Goal: Book appointment/travel/reservation

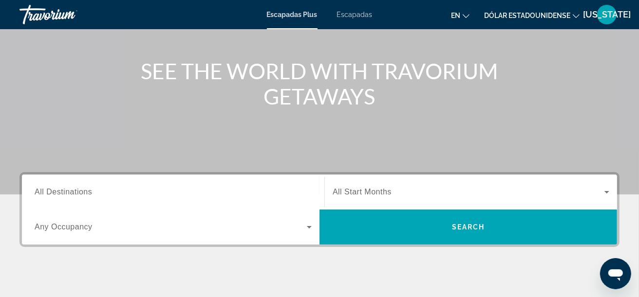
click at [89, 197] on div "Widget de búsqueda" at bounding box center [173, 193] width 277 height 28
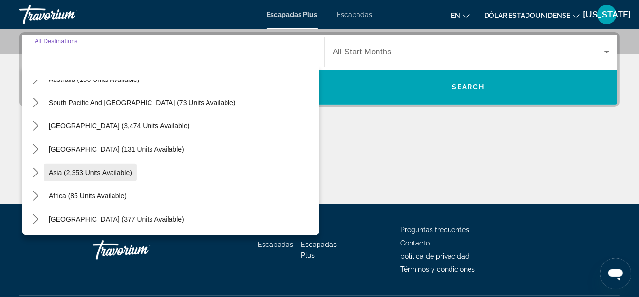
scroll to position [263, 0]
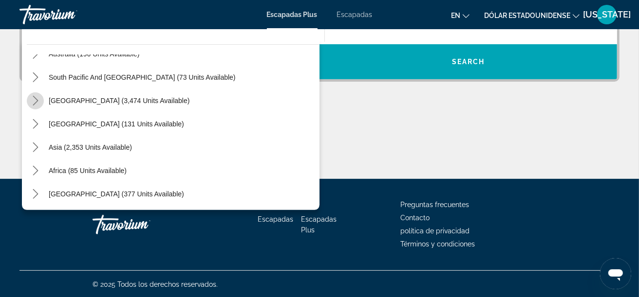
click at [40, 99] on icon "Toggle South America (3,474 units available) submenu" at bounding box center [36, 101] width 10 height 10
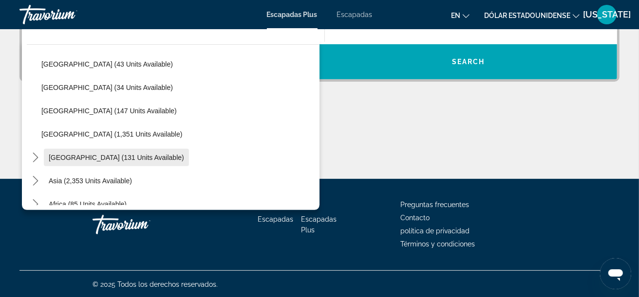
scroll to position [289, 0]
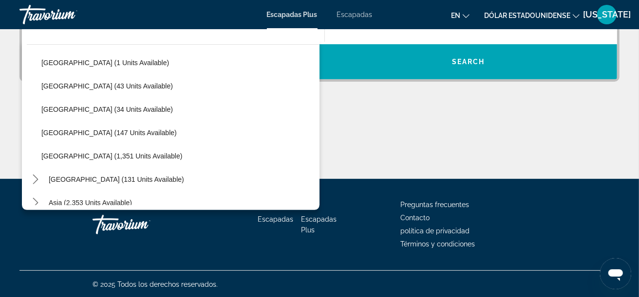
click at [63, 82] on span "[GEOGRAPHIC_DATA] (43 units available)" at bounding box center [106, 86] width 131 height 8
type input "**********"
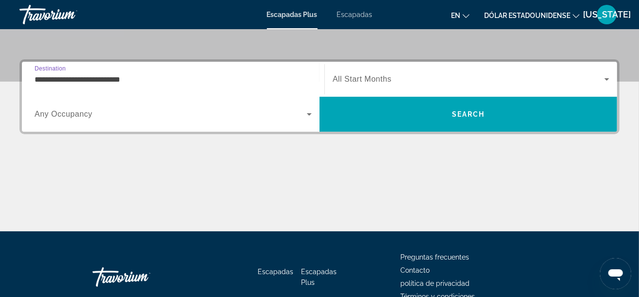
scroll to position [189, 0]
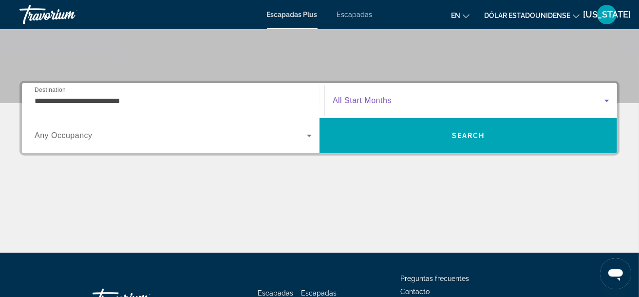
click at [409, 100] on span "Widget de búsqueda" at bounding box center [468, 101] width 272 height 12
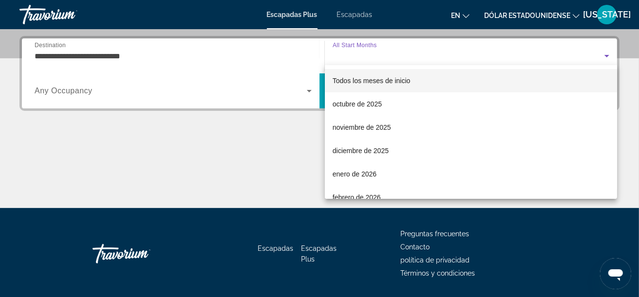
scroll to position [238, 0]
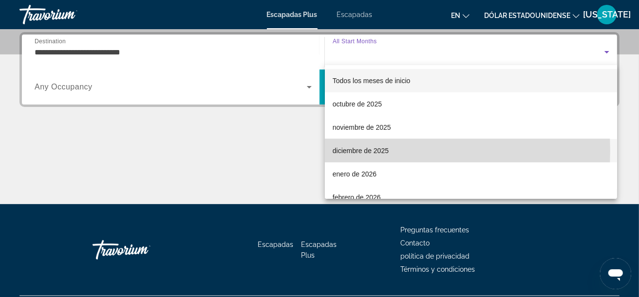
click at [363, 151] on font "diciembre de 2025" at bounding box center [360, 151] width 56 height 8
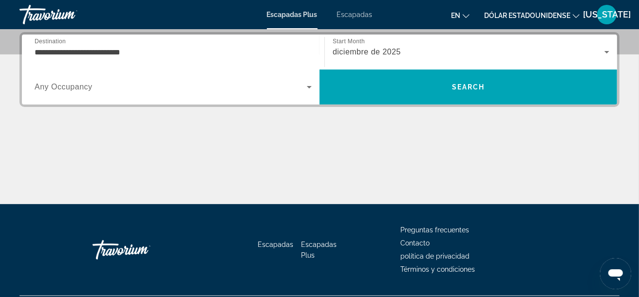
click at [85, 90] on span "Any Occupancy" at bounding box center [64, 87] width 58 height 8
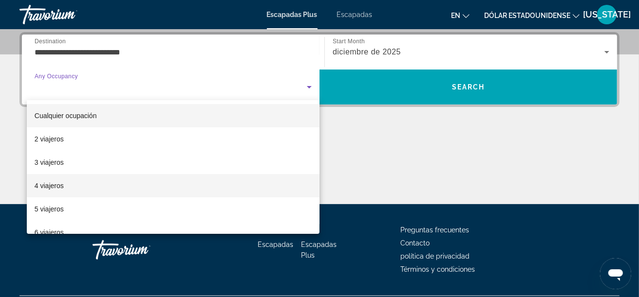
scroll to position [49, 0]
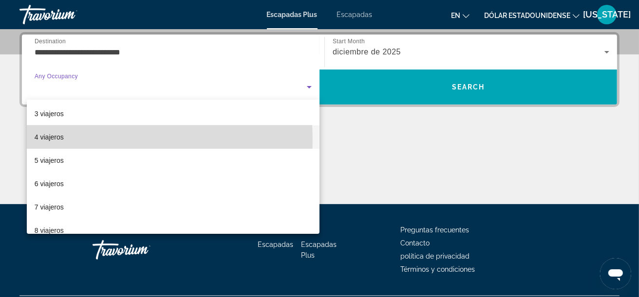
click at [79, 140] on mat-option "4 viajeros" at bounding box center [173, 137] width 293 height 23
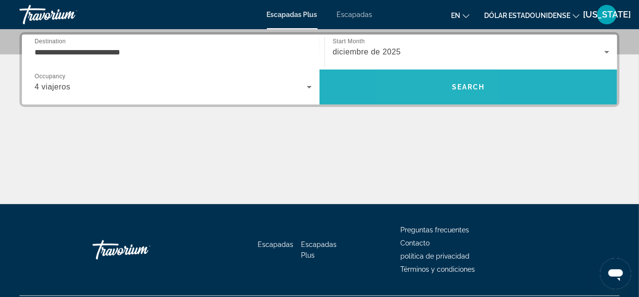
click at [434, 92] on span "Buscar" at bounding box center [467, 86] width 297 height 23
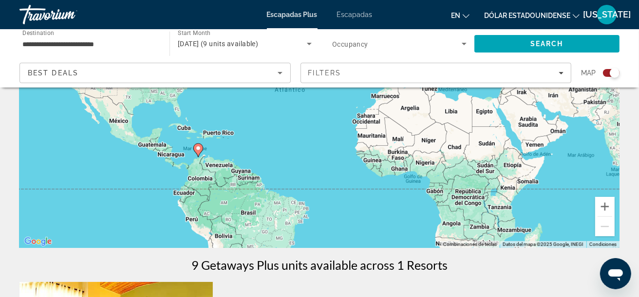
scroll to position [177, 0]
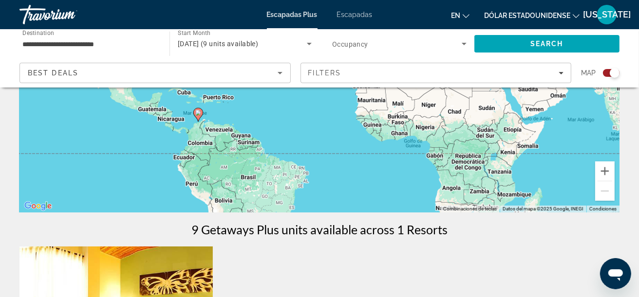
click at [362, 45] on span "Occupancy" at bounding box center [350, 44] width 36 height 8
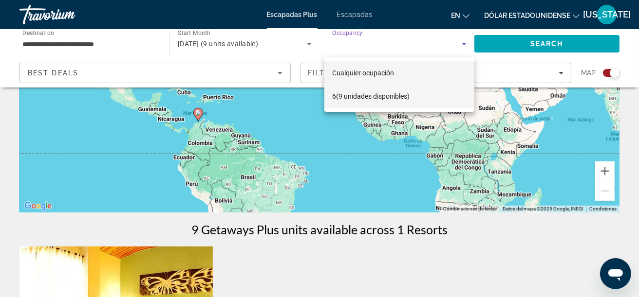
click at [354, 98] on font "(9 unidades disponibles)" at bounding box center [373, 96] width 74 height 8
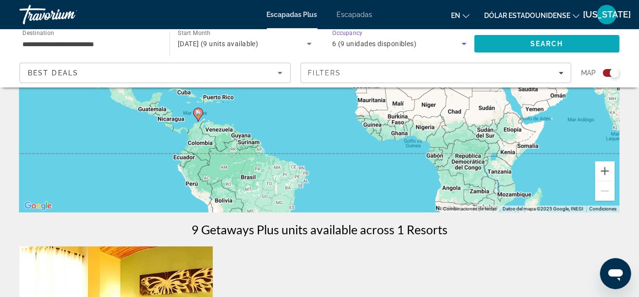
click at [546, 46] on span "Search" at bounding box center [546, 44] width 33 height 8
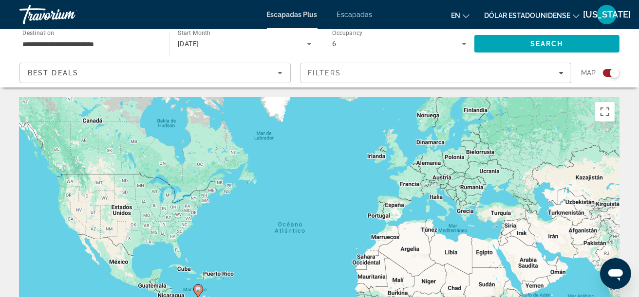
click at [292, 35] on div "[DATE]" at bounding box center [245, 43] width 134 height 27
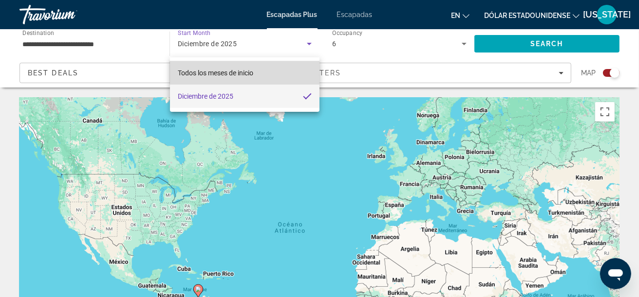
click at [252, 68] on span "Todos los meses de inicio" at bounding box center [215, 73] width 75 height 12
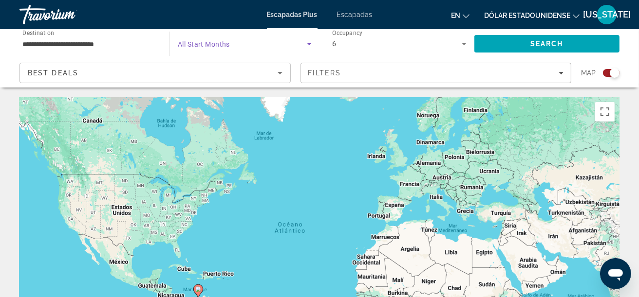
click at [352, 40] on div "6" at bounding box center [396, 44] width 129 height 12
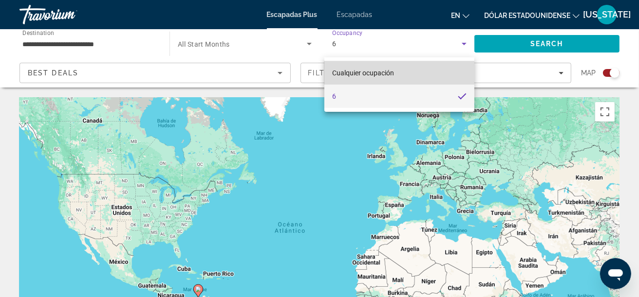
click at [365, 74] on font "Cualquier ocupación" at bounding box center [363, 73] width 62 height 8
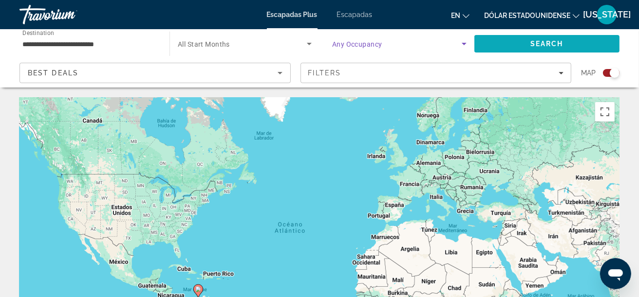
click at [542, 41] on span "Search" at bounding box center [546, 44] width 33 height 8
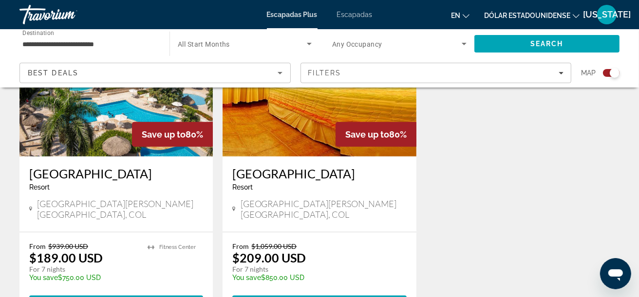
scroll to position [438, 0]
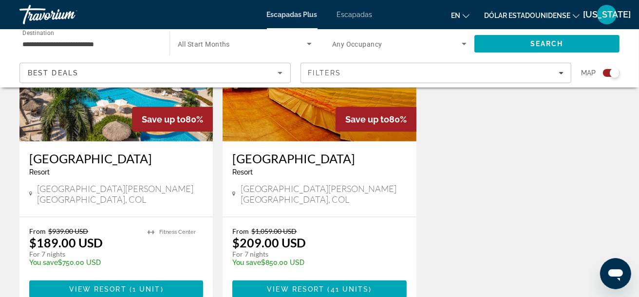
click at [72, 160] on h3 "[GEOGRAPHIC_DATA]" at bounding box center [116, 158] width 174 height 15
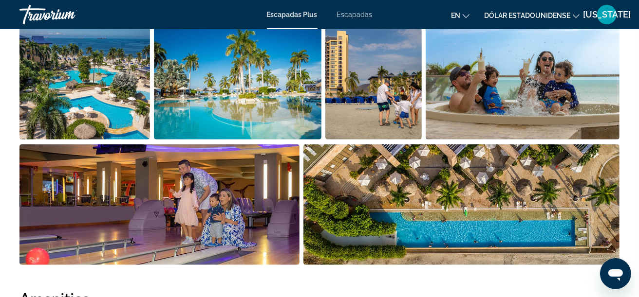
scroll to position [632, 0]
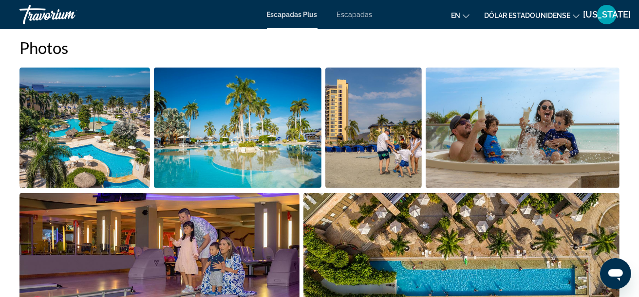
click at [63, 118] on img "Open full-screen image slider" at bounding box center [84, 128] width 130 height 121
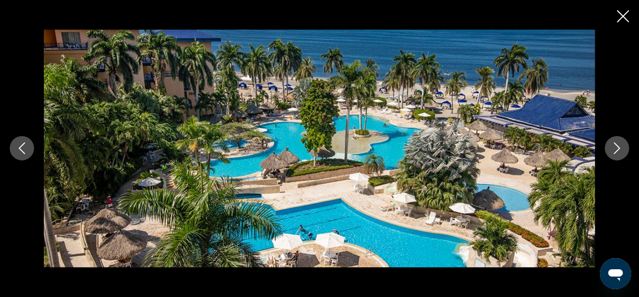
click at [613, 147] on icon "Next image" at bounding box center [617, 149] width 12 height 12
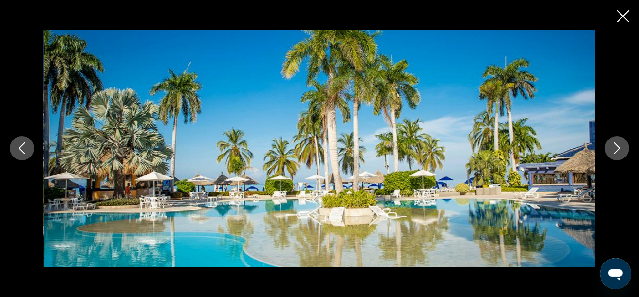
click at [613, 147] on icon "Next image" at bounding box center [617, 149] width 12 height 12
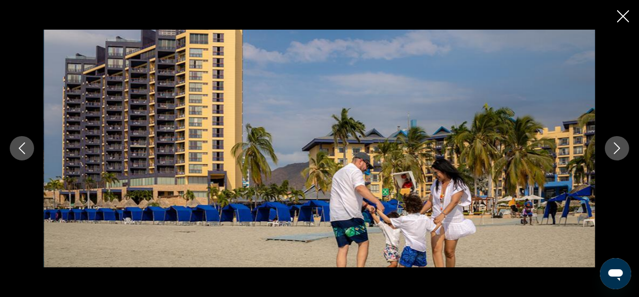
click at [613, 147] on icon "Next image" at bounding box center [617, 149] width 12 height 12
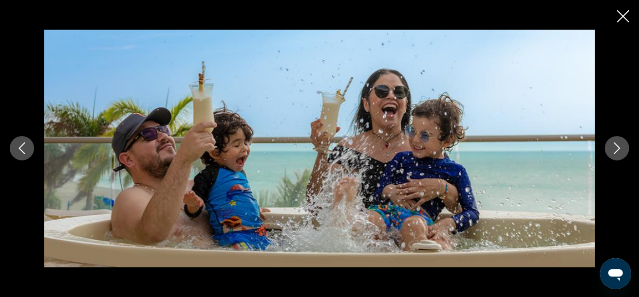
click at [613, 147] on icon "Next image" at bounding box center [617, 149] width 12 height 12
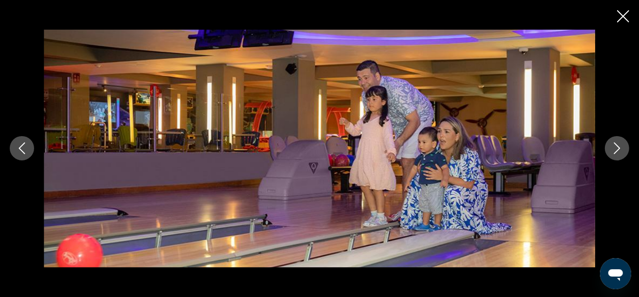
click at [613, 147] on icon "Next image" at bounding box center [617, 149] width 12 height 12
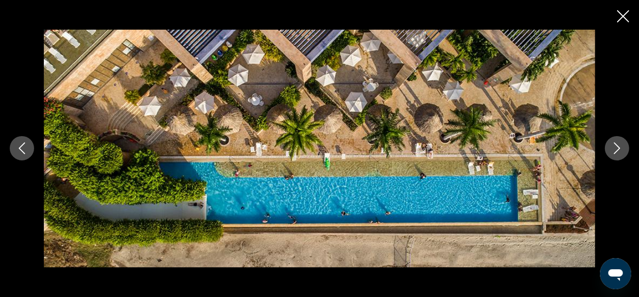
click at [613, 147] on icon "Next image" at bounding box center [617, 149] width 12 height 12
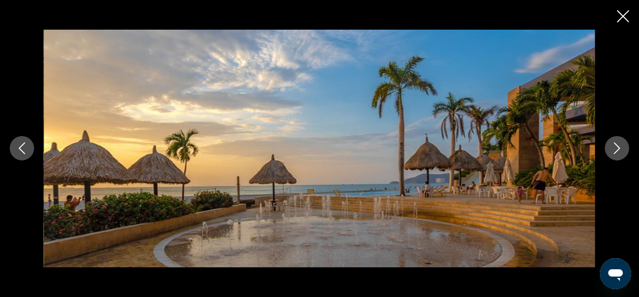
click at [613, 147] on icon "Next image" at bounding box center [617, 149] width 12 height 12
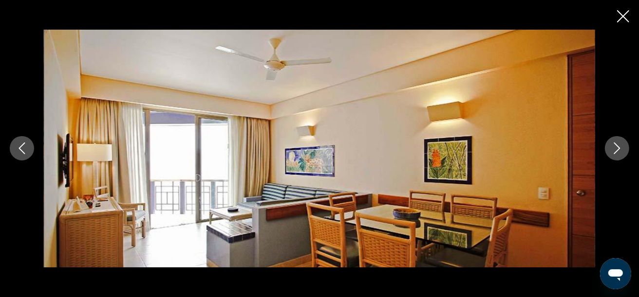
click at [613, 147] on icon "Next image" at bounding box center [617, 149] width 12 height 12
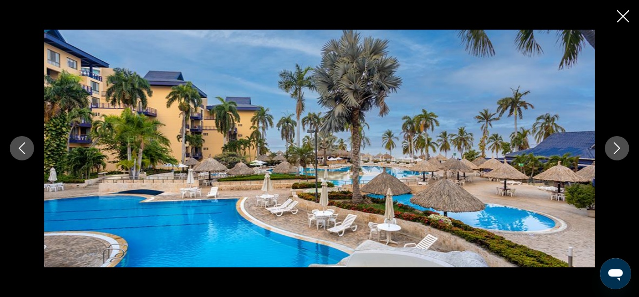
click at [613, 147] on icon "Next image" at bounding box center [617, 149] width 12 height 12
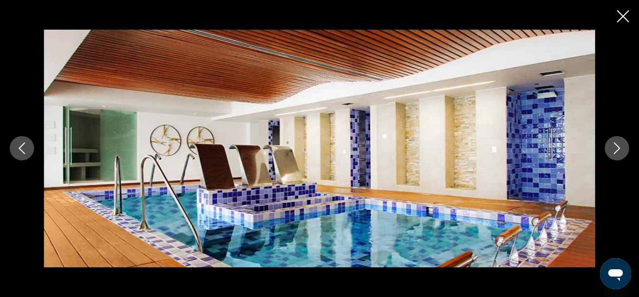
click at [613, 147] on icon "Next image" at bounding box center [617, 149] width 12 height 12
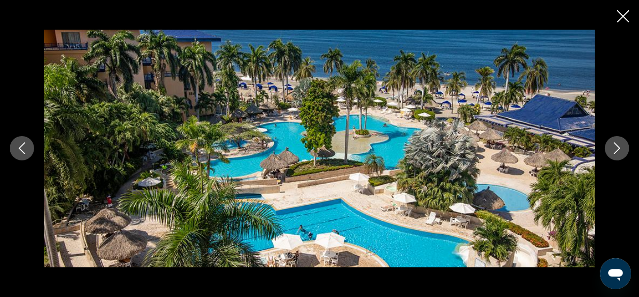
click at [613, 147] on icon "Next image" at bounding box center [617, 149] width 12 height 12
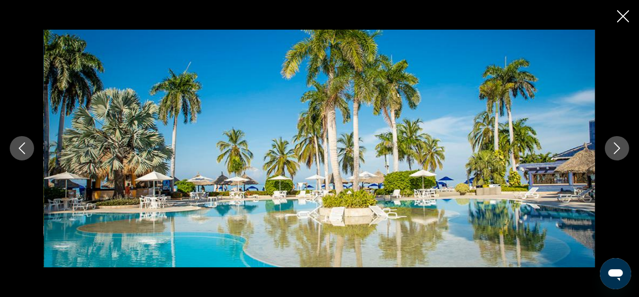
click at [613, 147] on icon "Next image" at bounding box center [617, 149] width 12 height 12
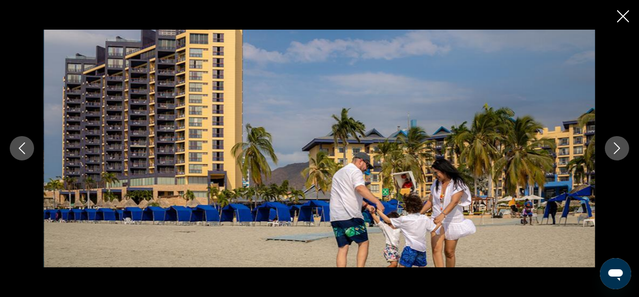
click at [613, 147] on icon "Next image" at bounding box center [617, 149] width 12 height 12
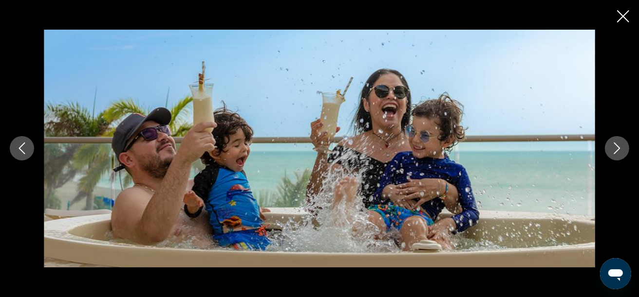
click at [613, 147] on icon "Next image" at bounding box center [617, 149] width 12 height 12
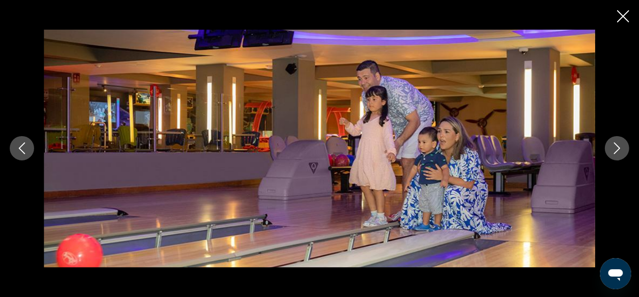
click at [613, 147] on icon "Next image" at bounding box center [617, 149] width 12 height 12
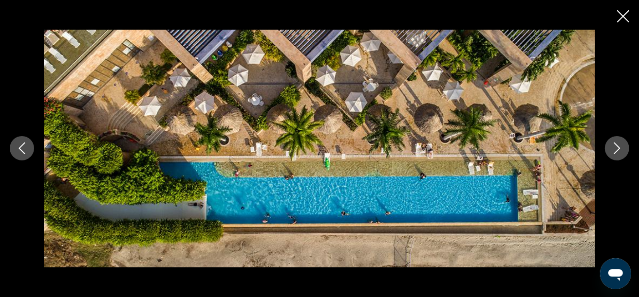
click at [613, 147] on icon "Next image" at bounding box center [617, 149] width 12 height 12
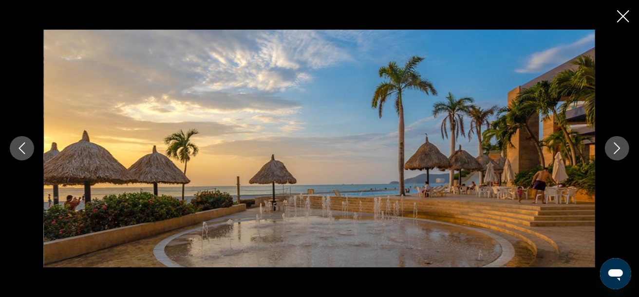
click at [624, 15] on icon "Close slideshow" at bounding box center [623, 16] width 12 height 12
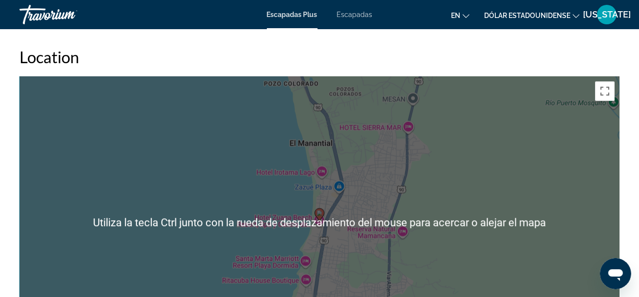
scroll to position [1362, 0]
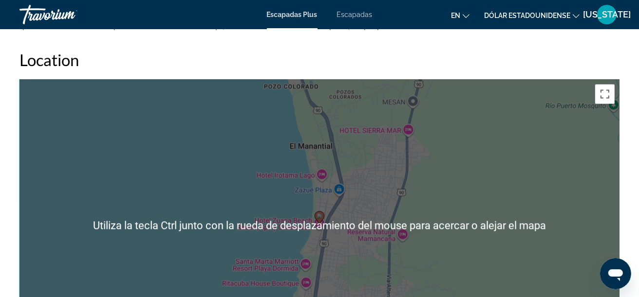
click at [338, 173] on div "Para activar la función de arrastrar con el teclado, presiona Alt + Intro. Una …" at bounding box center [319, 226] width 600 height 292
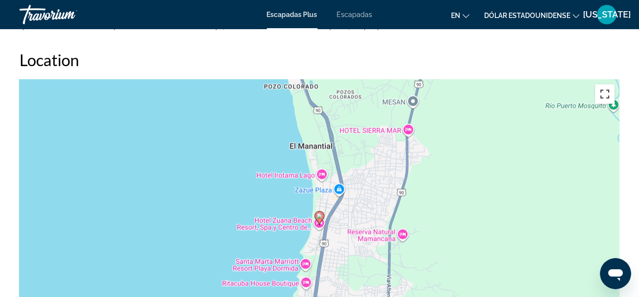
click at [608, 85] on button "Activar o desactivar la vista de pantalla completa" at bounding box center [604, 94] width 19 height 19
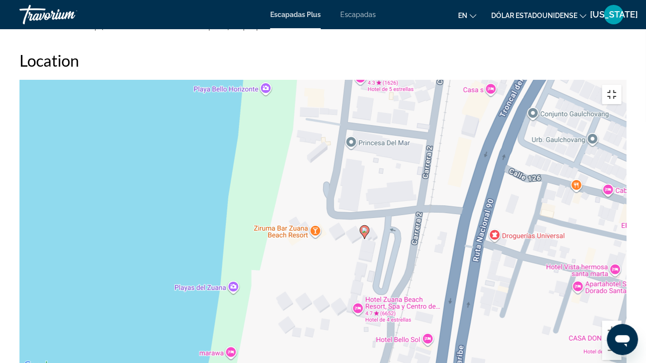
click at [622, 85] on button "Activar o desactivar la vista de pantalla completa" at bounding box center [611, 94] width 19 height 19
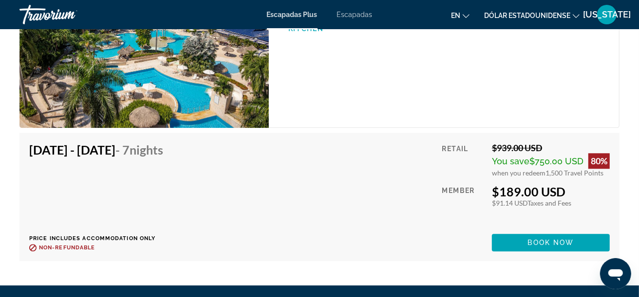
scroll to position [1823, 0]
